Goal: Task Accomplishment & Management: Use online tool/utility

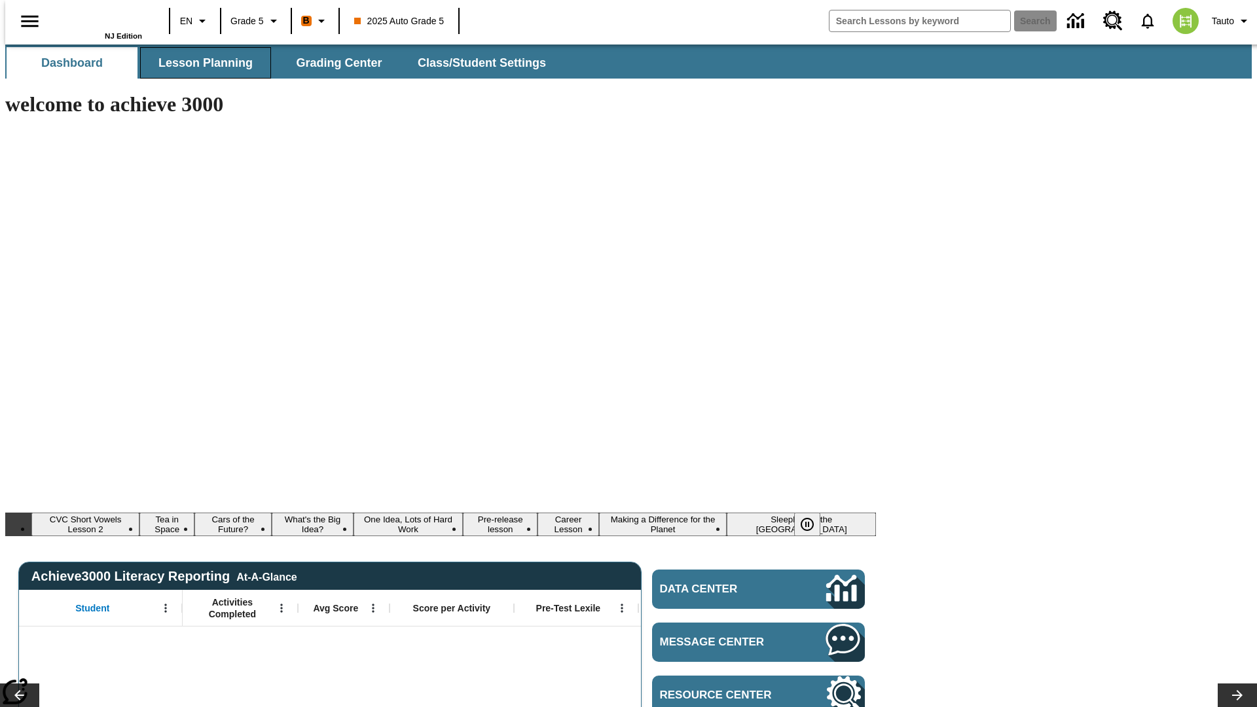
click at [200, 63] on span "Lesson Planning" at bounding box center [205, 63] width 94 height 15
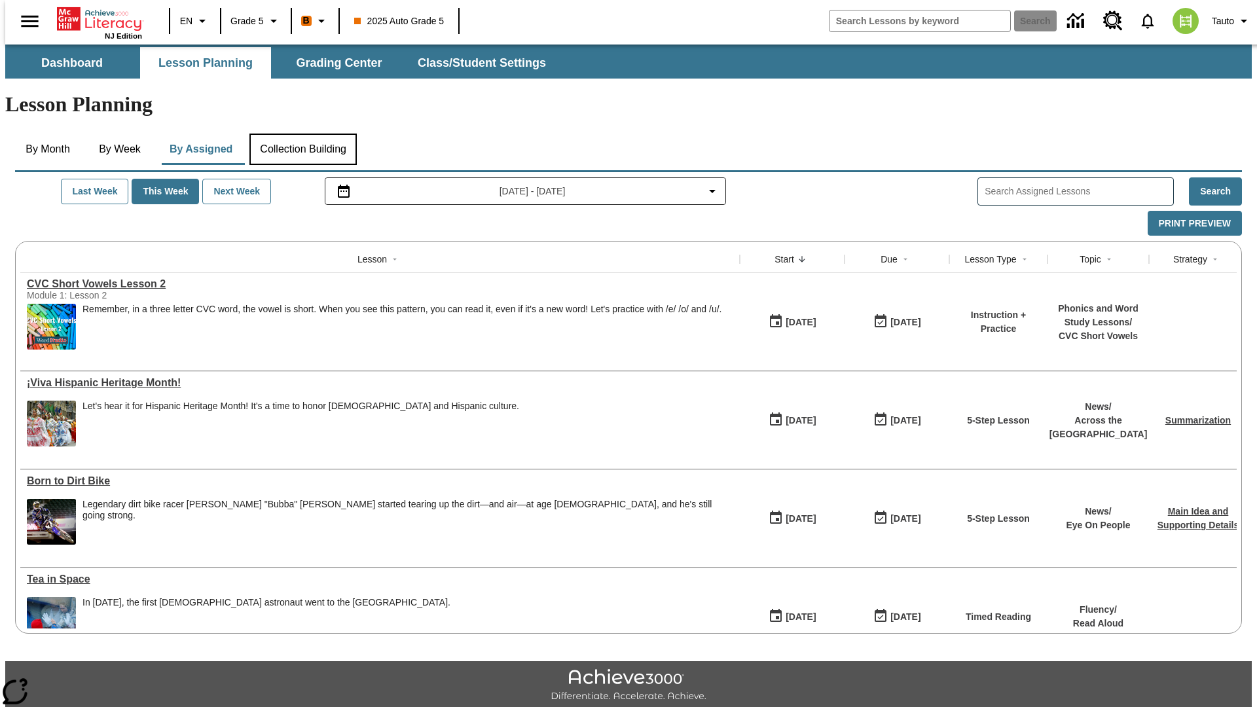
click at [302, 134] on button "Collection Building" at bounding box center [302, 149] width 107 height 31
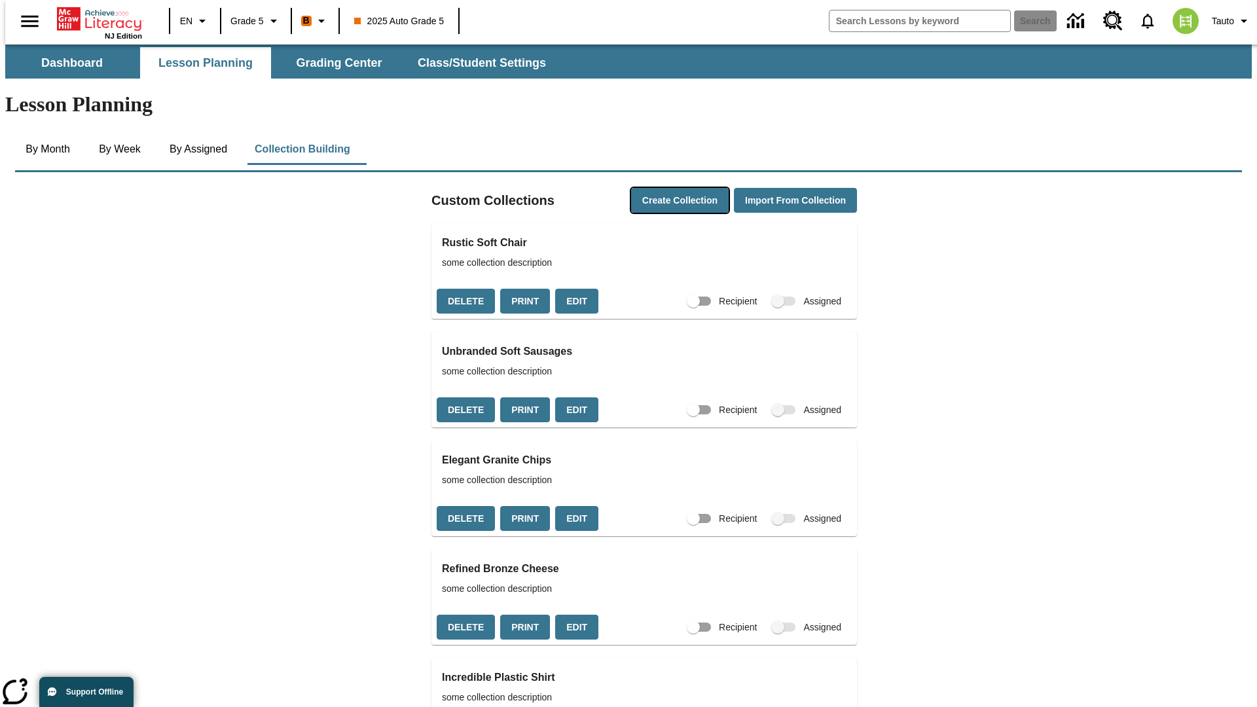
click at [657, 188] on button "Create Collection" at bounding box center [680, 201] width 98 height 26
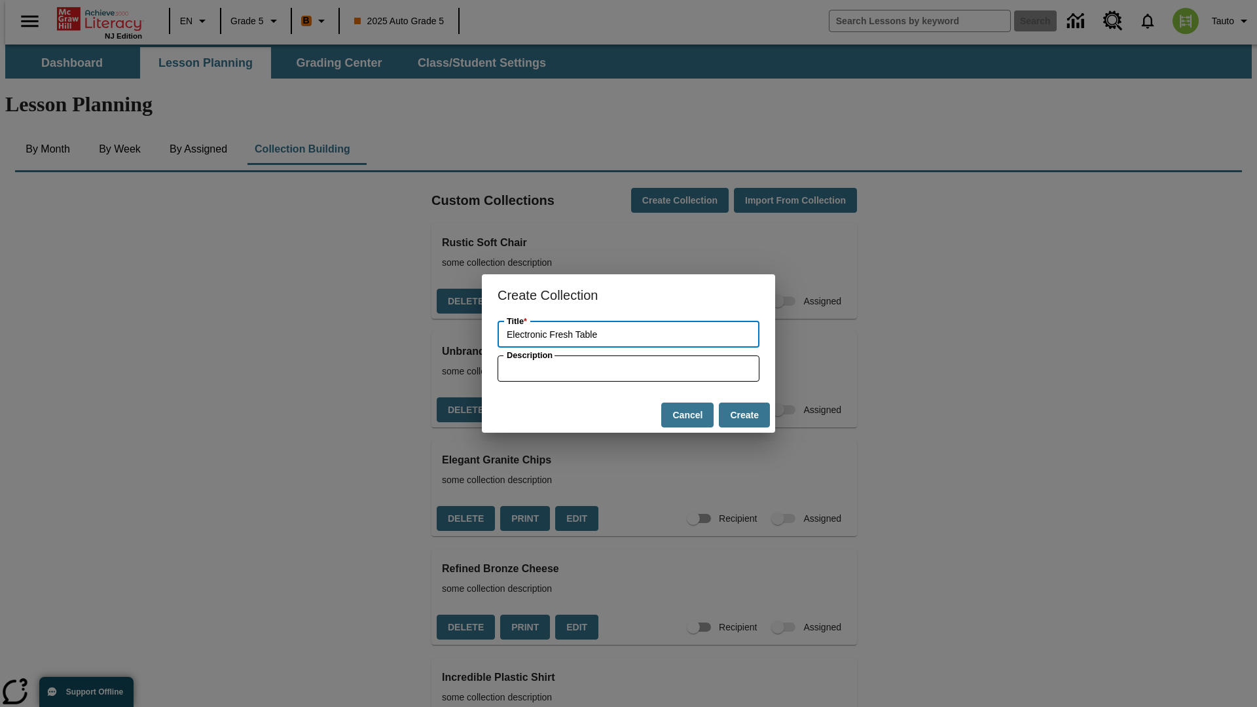
type input "Electronic Fresh Table"
type input "some collection description"
click at [744, 415] on button "Create" at bounding box center [744, 416] width 51 height 26
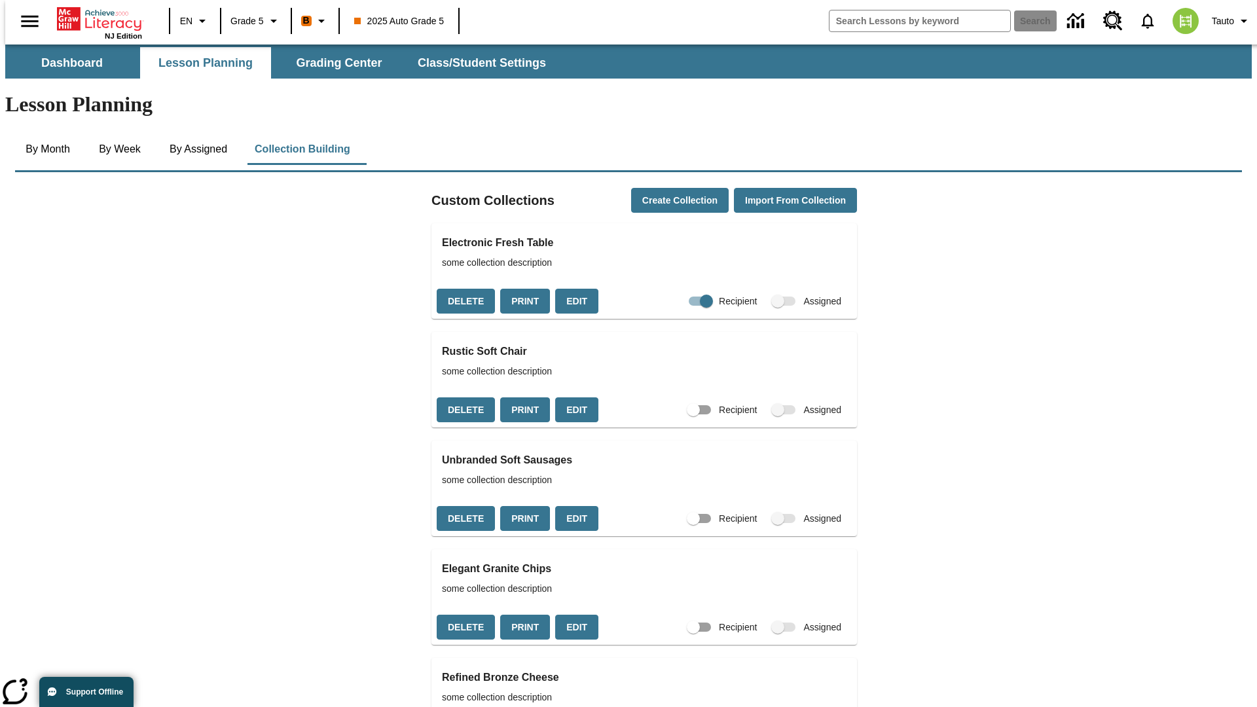
click at [683, 289] on input "Recipient" at bounding box center [706, 301] width 75 height 25
checkbox input "false"
click at [463, 289] on button "Delete" at bounding box center [466, 302] width 58 height 26
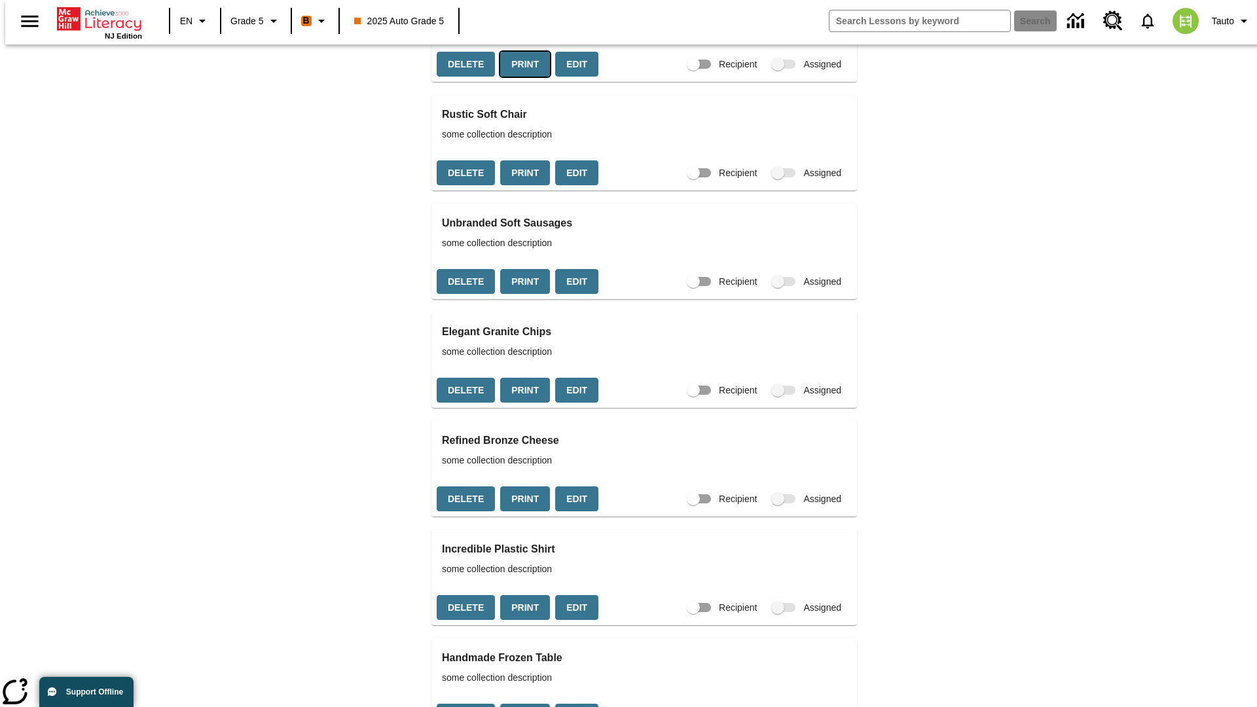
click at [520, 77] on button "Print" at bounding box center [525, 65] width 50 height 26
